Goal: Task Accomplishment & Management: Use online tool/utility

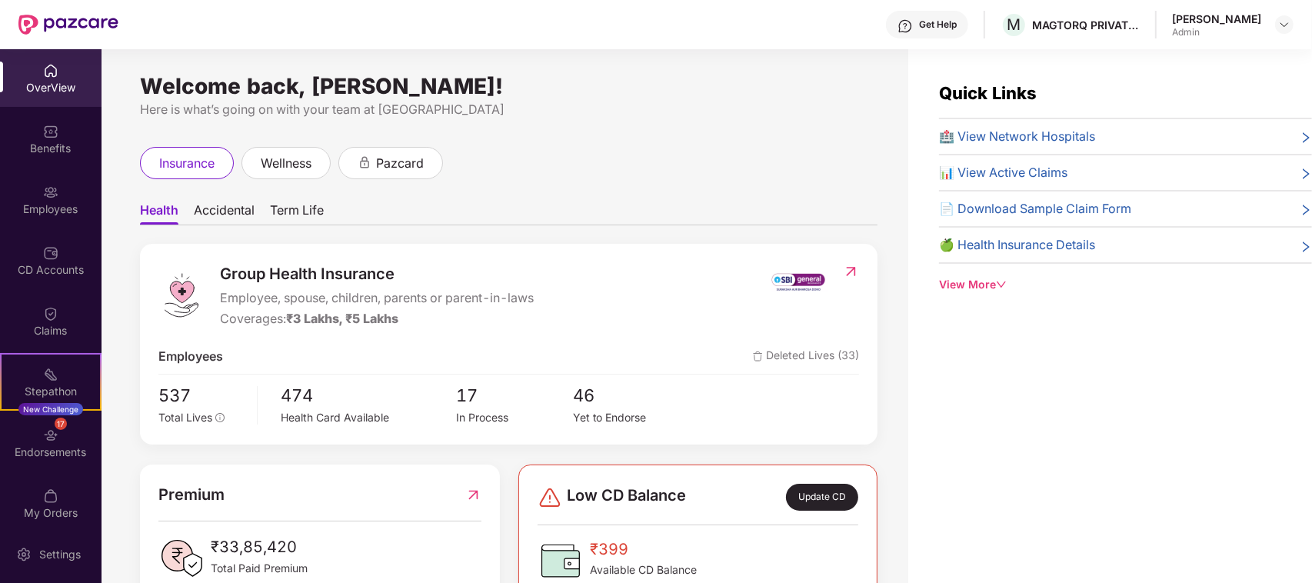
click at [228, 208] on span "Accidental" at bounding box center [224, 213] width 61 height 22
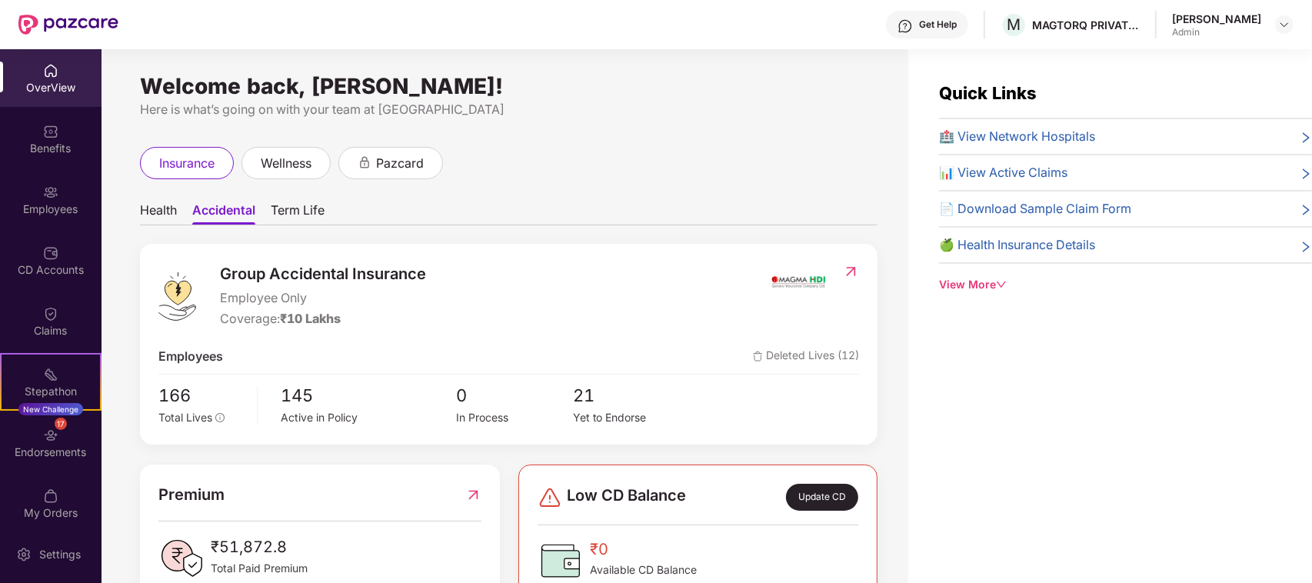
click at [290, 212] on span "Term Life" at bounding box center [298, 213] width 54 height 22
click at [160, 212] on span "Health" at bounding box center [158, 213] width 37 height 22
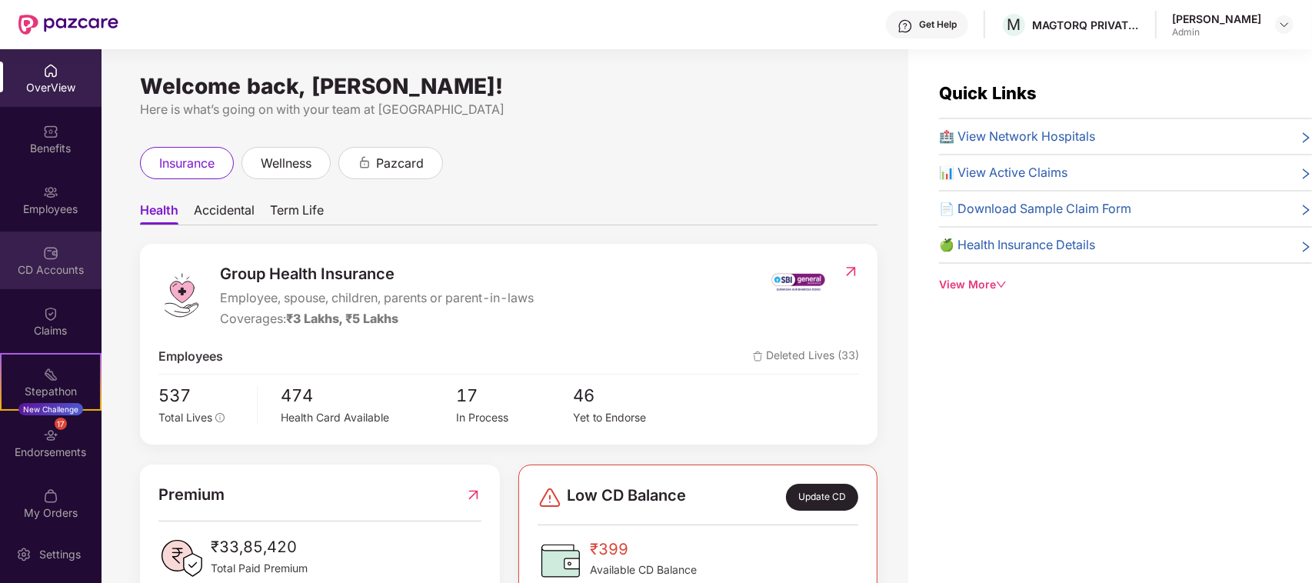
click at [63, 265] on div "CD Accounts" at bounding box center [51, 269] width 102 height 15
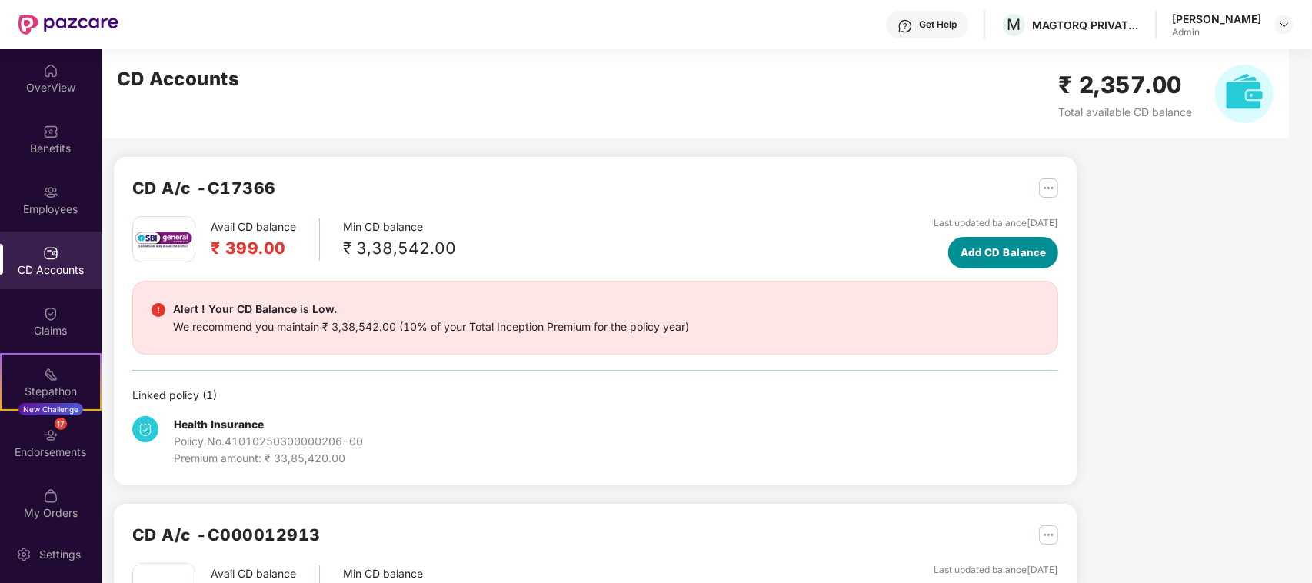
click at [990, 252] on span "Add CD Balance" at bounding box center [1003, 253] width 86 height 16
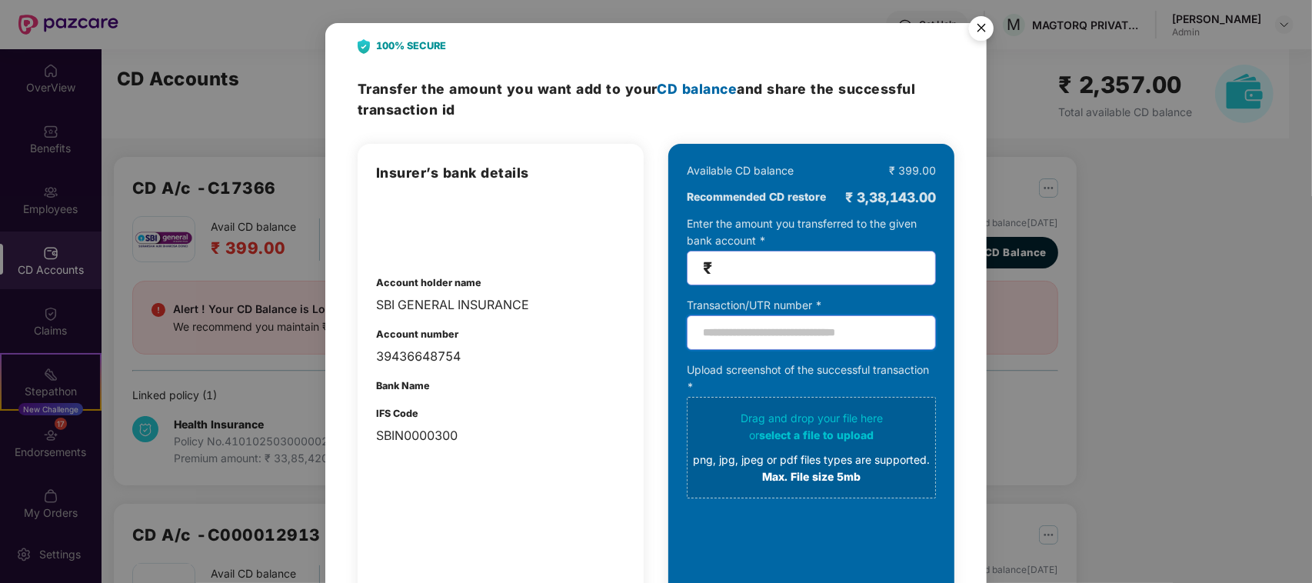
click at [820, 333] on input "text" at bounding box center [811, 332] width 249 height 35
click at [784, 263] on input "number" at bounding box center [817, 268] width 205 height 18
click at [978, 24] on img "Close" at bounding box center [981, 30] width 43 height 43
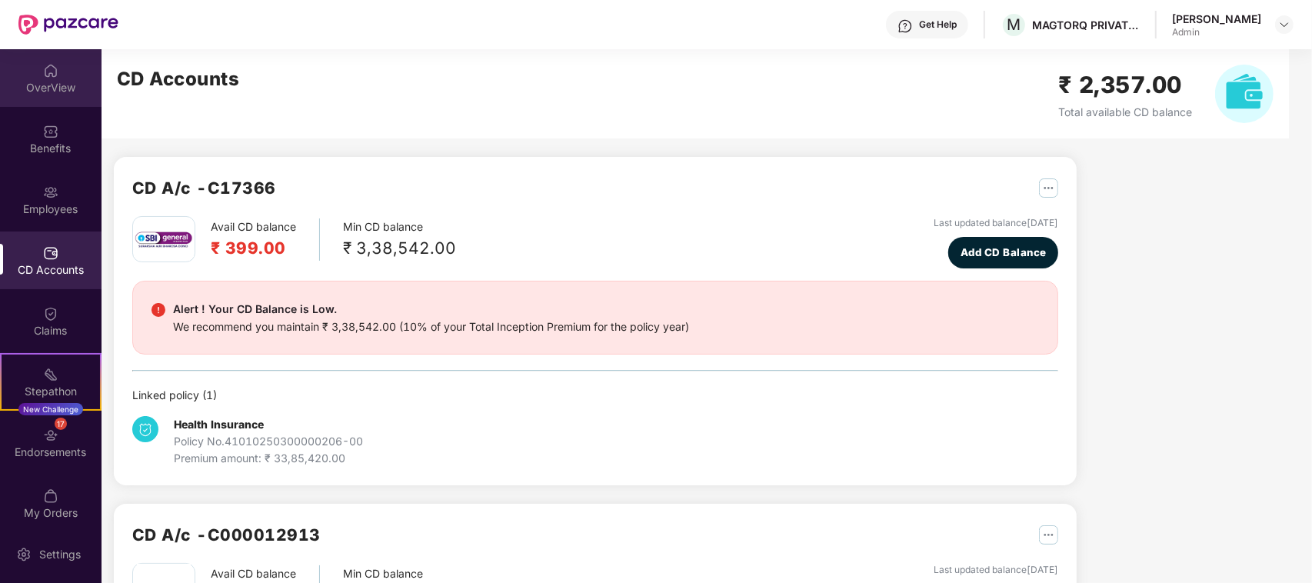
click at [45, 89] on div "OverView" at bounding box center [51, 87] width 102 height 15
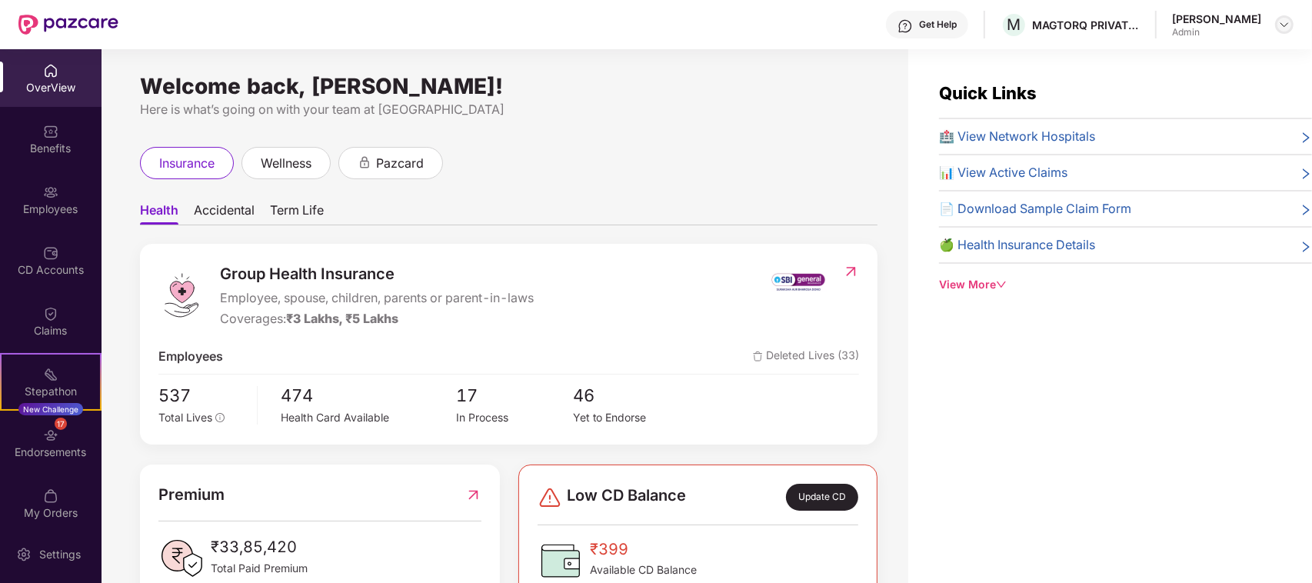
click at [1286, 25] on img at bounding box center [1284, 24] width 12 height 12
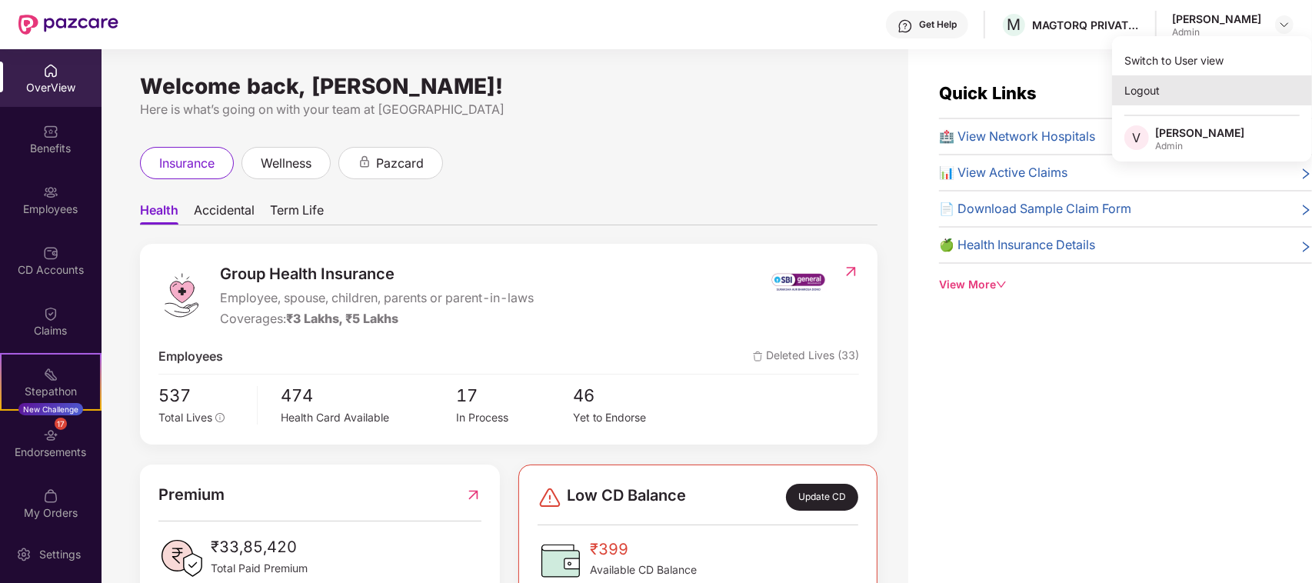
click at [1140, 91] on div "Logout" at bounding box center [1212, 90] width 200 height 30
